Goal: Information Seeking & Learning: Learn about a topic

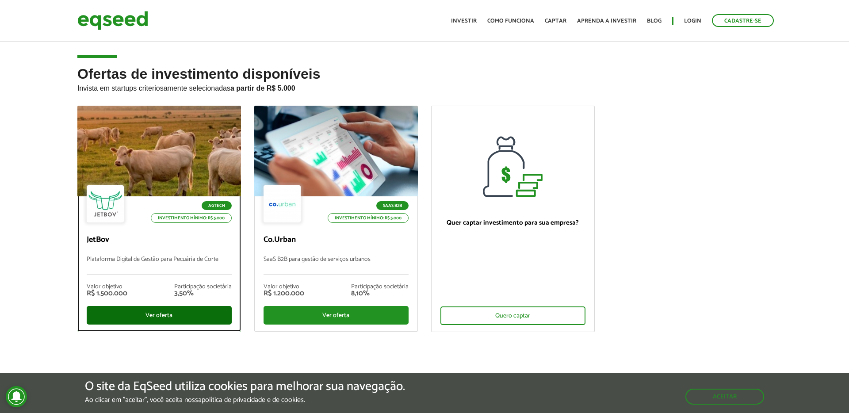
click at [151, 319] on div "Ver oferta" at bounding box center [159, 315] width 145 height 19
click at [140, 318] on div "Ver oferta" at bounding box center [159, 315] width 145 height 19
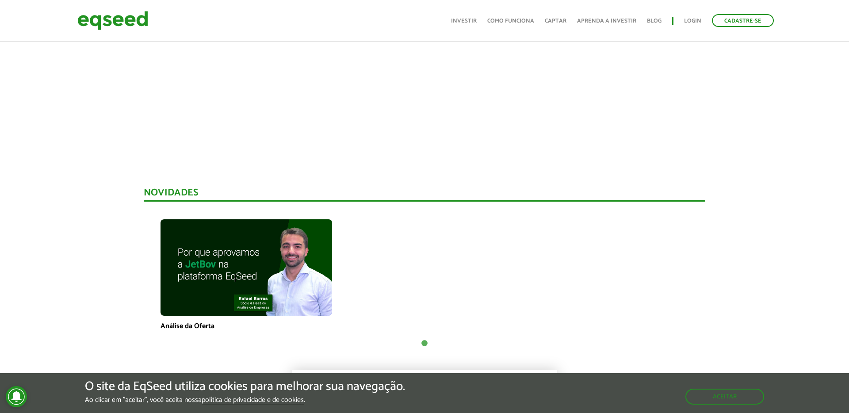
scroll to position [522, 0]
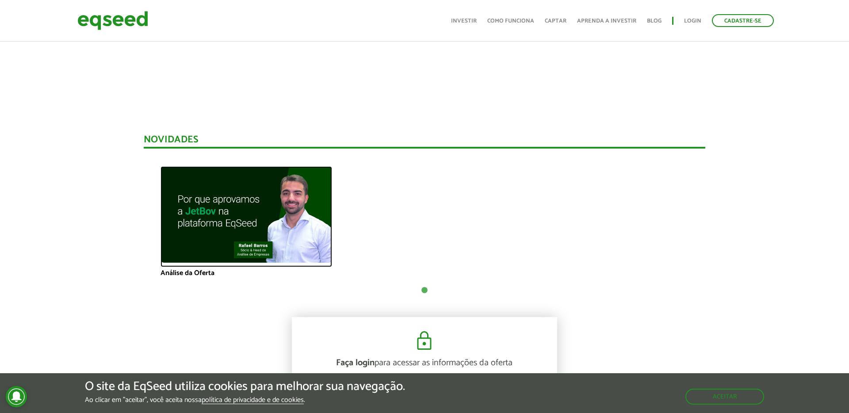
click at [213, 228] on img at bounding box center [245, 214] width 171 height 96
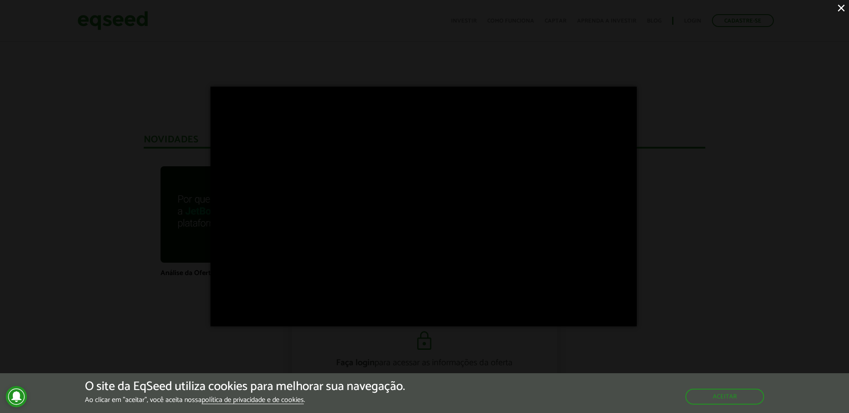
click at [92, 183] on div "×" at bounding box center [424, 206] width 849 height 413
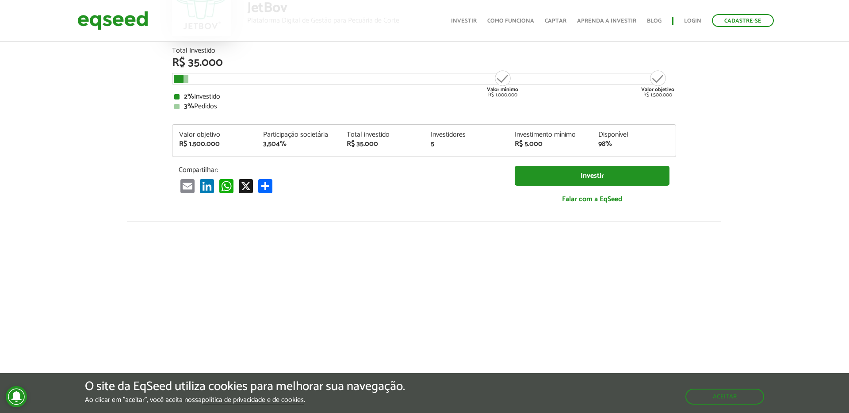
scroll to position [0, 0]
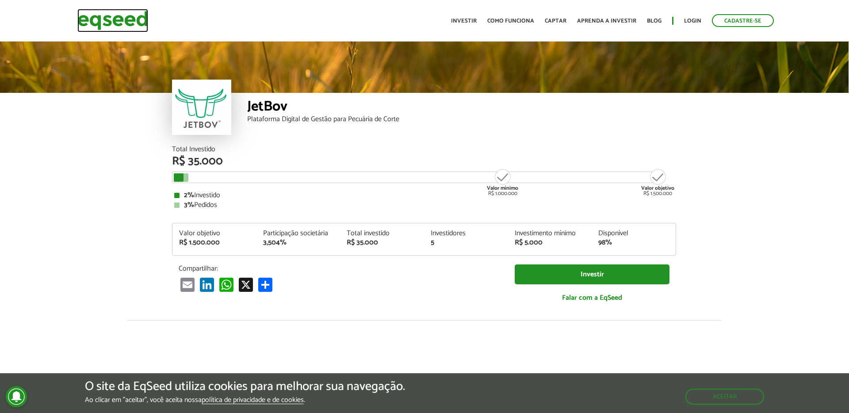
click at [120, 20] on img at bounding box center [112, 20] width 71 height 23
